Goal: Transaction & Acquisition: Purchase product/service

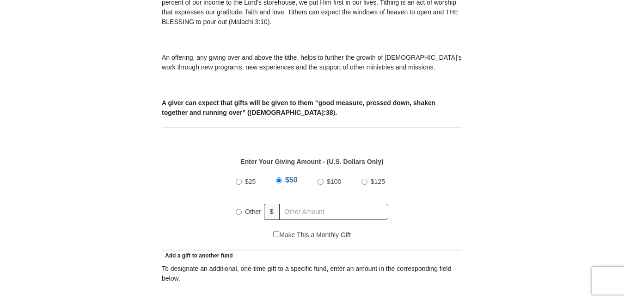
scroll to position [324, 0]
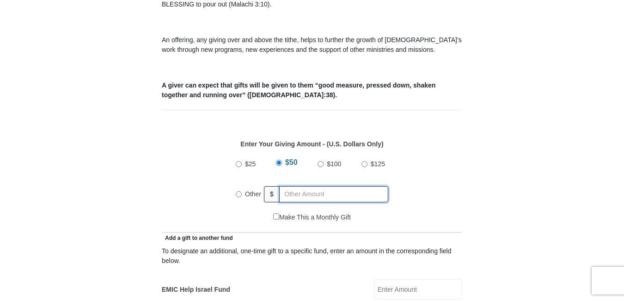
radio input "true"
click at [286, 188] on input "text" at bounding box center [336, 194] width 106 height 16
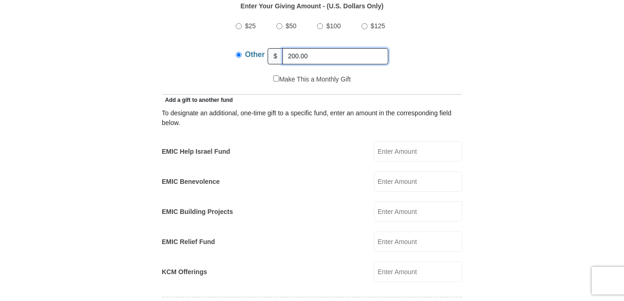
scroll to position [462, 0]
click at [423, 144] on input "EMIC Help Israel Fund" at bounding box center [418, 150] width 88 height 20
click at [237, 51] on input "Other" at bounding box center [239, 54] width 6 height 6
click at [302, 47] on input "200.00" at bounding box center [336, 55] width 106 height 16
click at [238, 51] on input "Other" at bounding box center [239, 54] width 6 height 6
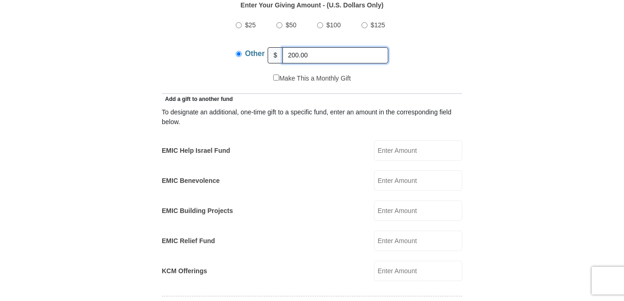
click at [318, 47] on input "200.00" at bounding box center [336, 55] width 106 height 16
type input "2"
click at [420, 140] on input "EMIC Help Israel Fund" at bounding box center [418, 150] width 88 height 20
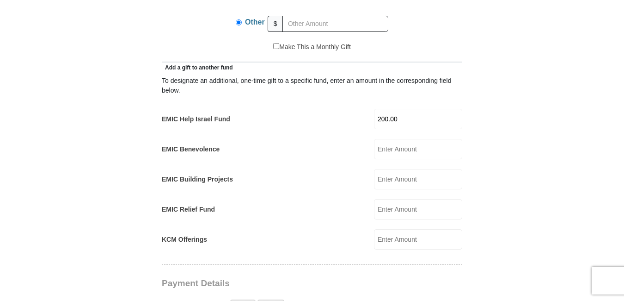
scroll to position [601, 0]
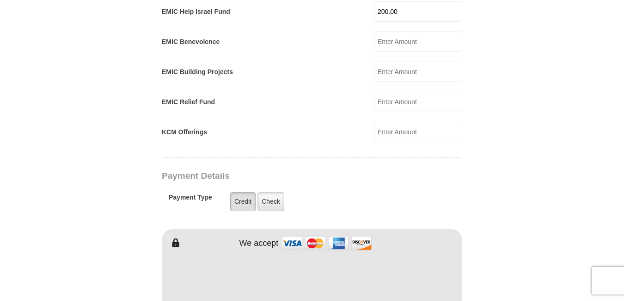
type input "200.00"
click at [246, 192] on label "Credit" at bounding box center [242, 201] width 25 height 19
click at [0, 0] on input "Credit" at bounding box center [0, 0] width 0 height 0
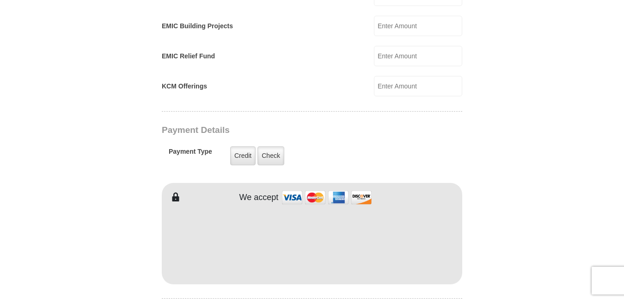
scroll to position [647, 0]
click at [299, 187] on img at bounding box center [327, 197] width 92 height 20
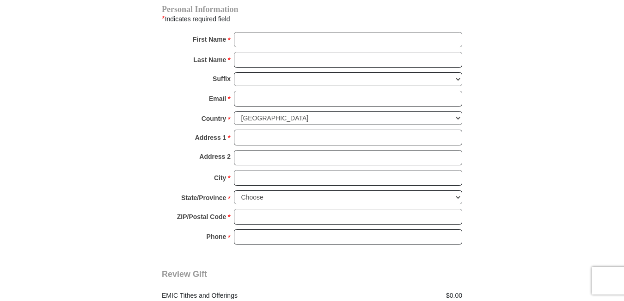
scroll to position [971, 0]
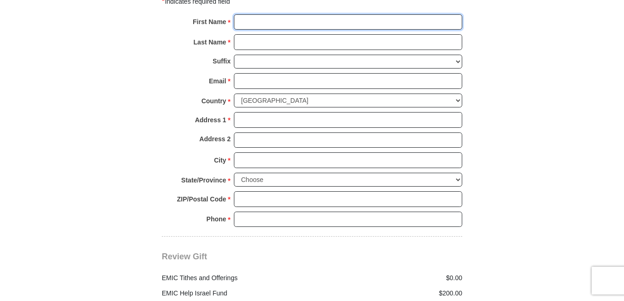
click at [247, 16] on input "First Name *" at bounding box center [348, 22] width 228 height 16
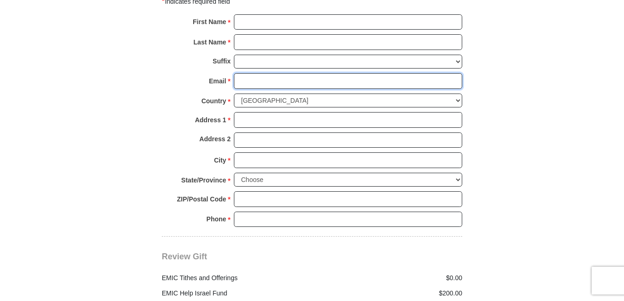
click at [245, 73] on input "Email *" at bounding box center [348, 81] width 228 height 16
type input "ldmoore02@gmail.com"
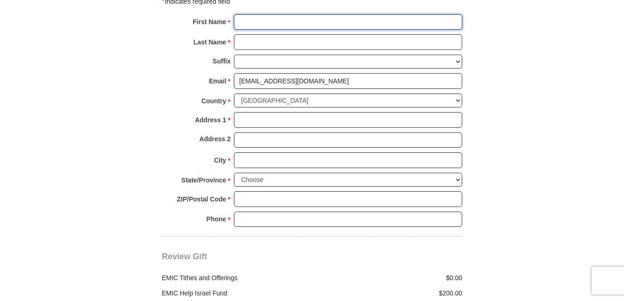
type input "don/loretta"
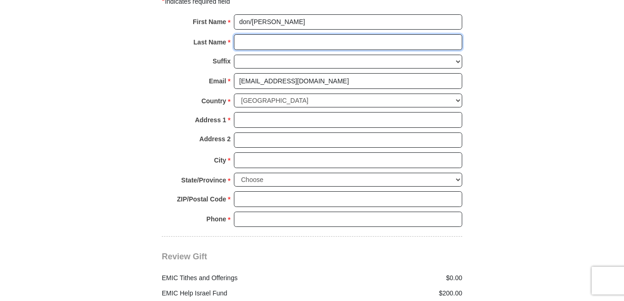
type input "moore"
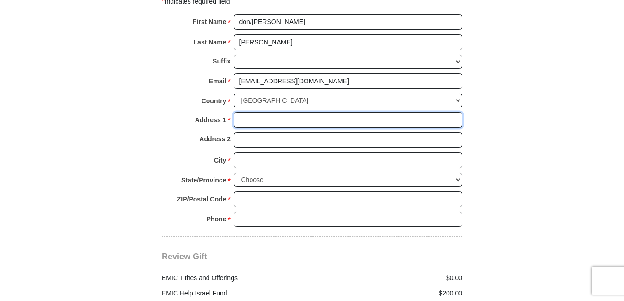
type input "5714delfren"
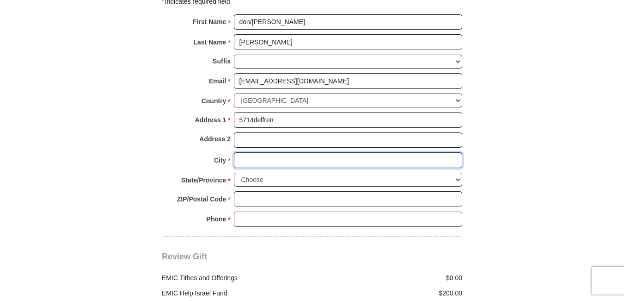
type input "katy"
select select "TX"
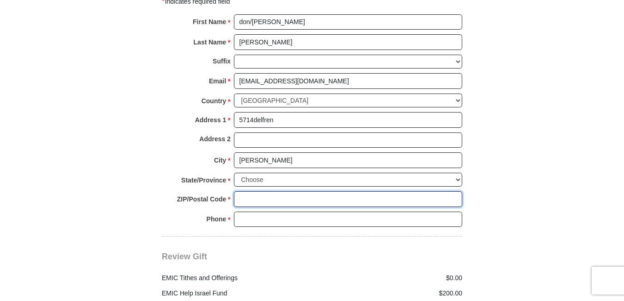
type input "77493"
type input "0000000000"
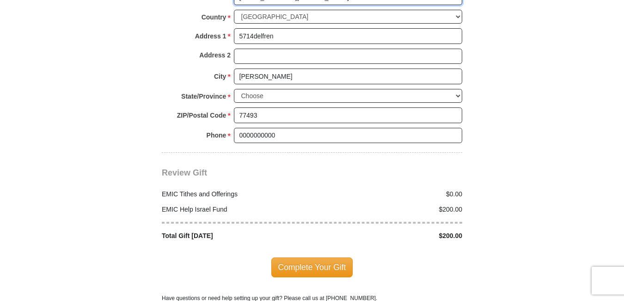
scroll to position [1063, 0]
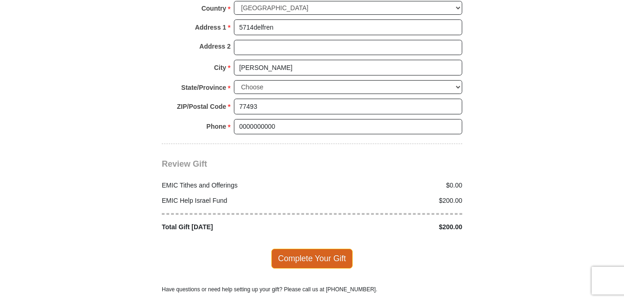
click at [311, 252] on span "Complete Your Gift" at bounding box center [312, 257] width 82 height 19
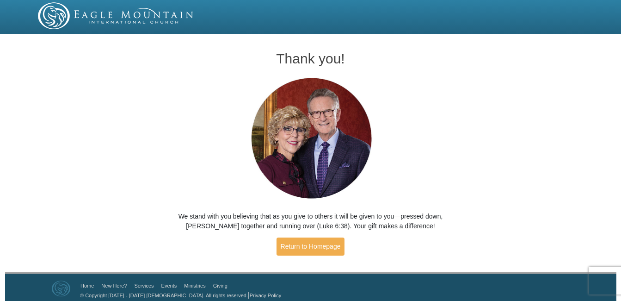
scroll to position [6, 0]
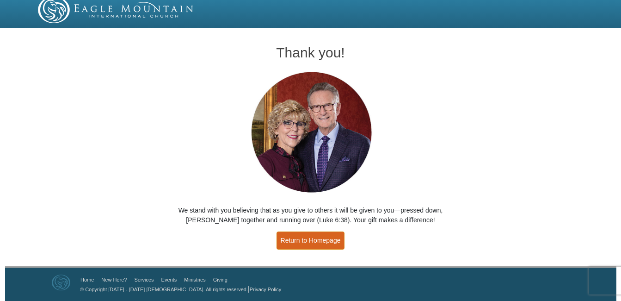
click at [312, 239] on link "Return to Homepage" at bounding box center [311, 240] width 68 height 18
